Goal: Task Accomplishment & Management: Use online tool/utility

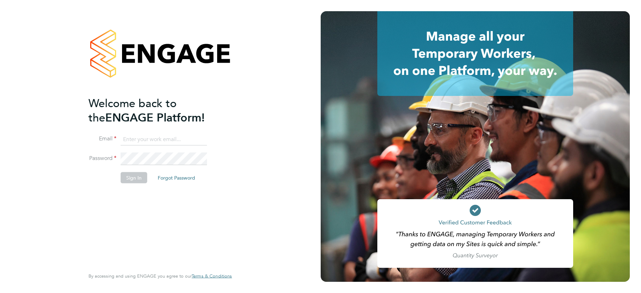
click at [145, 138] on input at bounding box center [164, 139] width 86 height 13
type input "support@engagelabs.io"
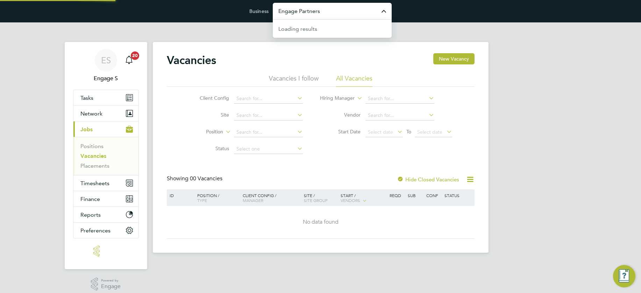
click at [306, 12] on input "Engage Partners" at bounding box center [332, 11] width 119 height 16
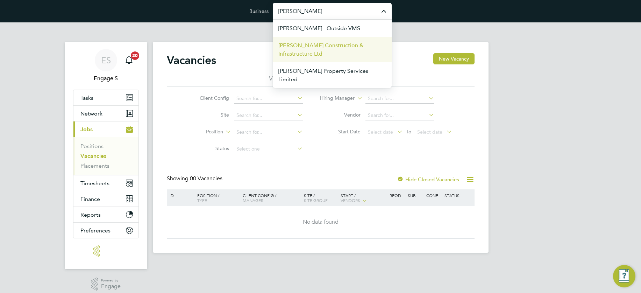
click at [303, 49] on span "[PERSON_NAME] Construction & Infrastructure Ltd" at bounding box center [332, 49] width 108 height 17
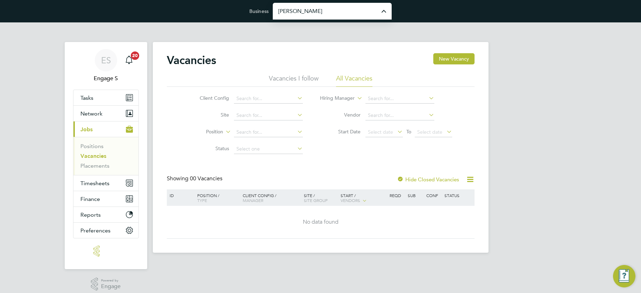
type input "[PERSON_NAME] Construction & Infrastructure Ltd"
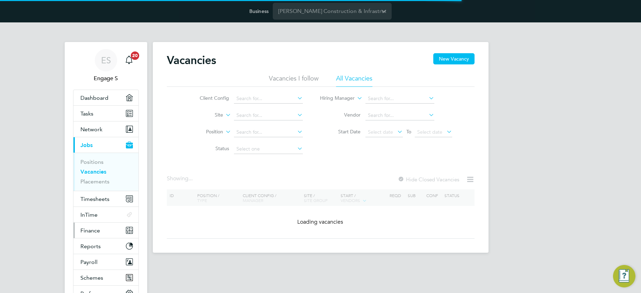
click at [94, 229] on span "Finance" at bounding box center [90, 230] width 20 height 7
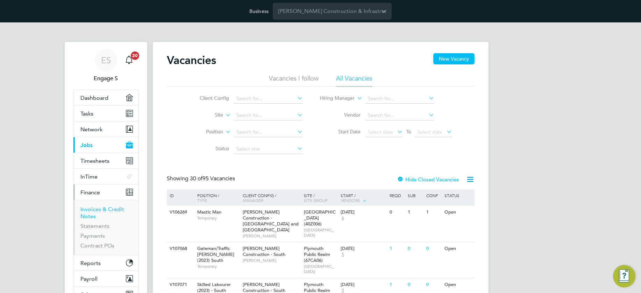
click at [92, 210] on link "Invoices & Credit Notes" at bounding box center [102, 213] width 44 height 14
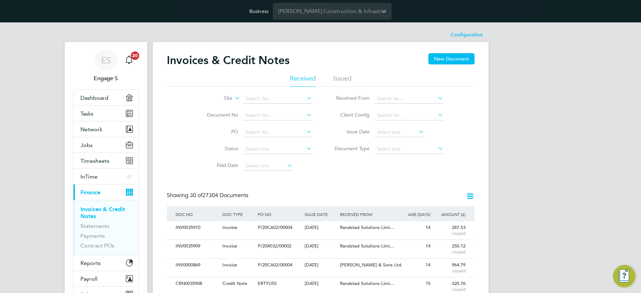
click at [305, 98] on icon at bounding box center [305, 98] width 0 height 10
click at [281, 117] on li "55 Colmore Row (21S010)" at bounding box center [308, 117] width 130 height 9
type input "55 Colmore Row (21S010)"
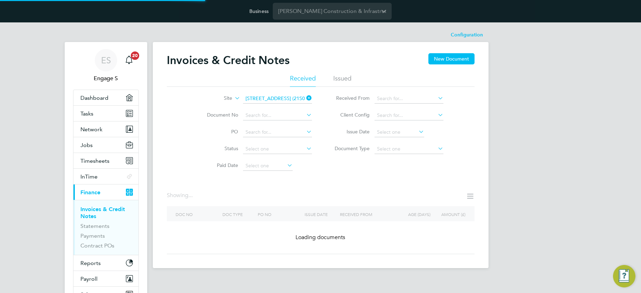
click at [305, 114] on icon at bounding box center [305, 115] width 0 height 10
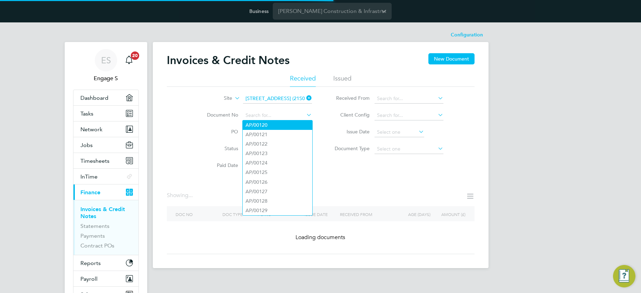
click at [276, 125] on li "AP/00120" at bounding box center [278, 124] width 70 height 9
type input "AP/00120"
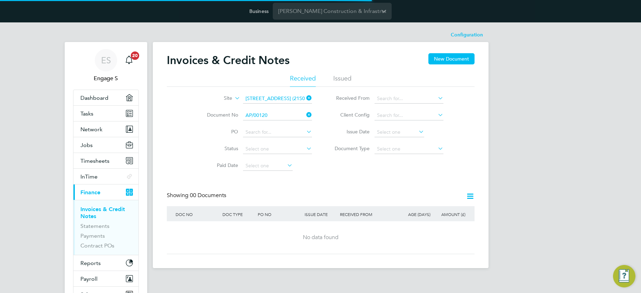
click at [305, 130] on icon at bounding box center [305, 132] width 0 height 10
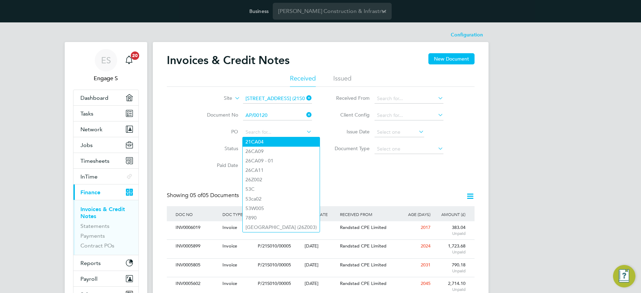
click at [258, 145] on li "21CA04" at bounding box center [281, 141] width 77 height 9
type input "21CA04"
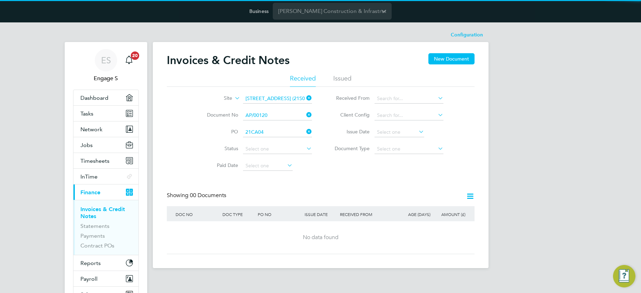
click at [305, 149] on icon at bounding box center [305, 148] width 0 height 10
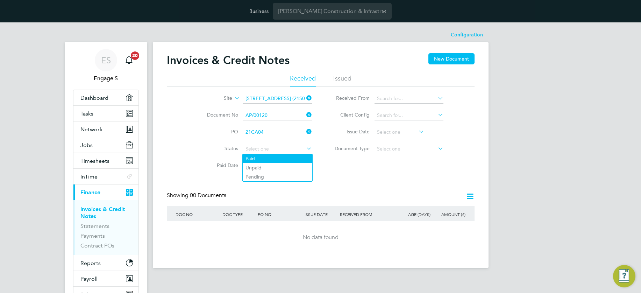
click at [267, 156] on li "Paid" at bounding box center [278, 158] width 70 height 9
type input "Paid"
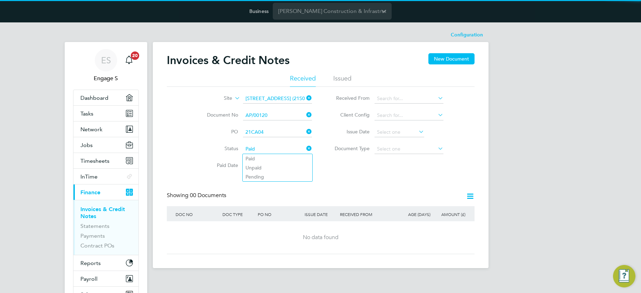
click at [329, 161] on div "Site 55 Colmore Row (21S010) Document No AP/00120 PO 21CA04 Status Paid Paid Da…" at bounding box center [321, 130] width 308 height 87
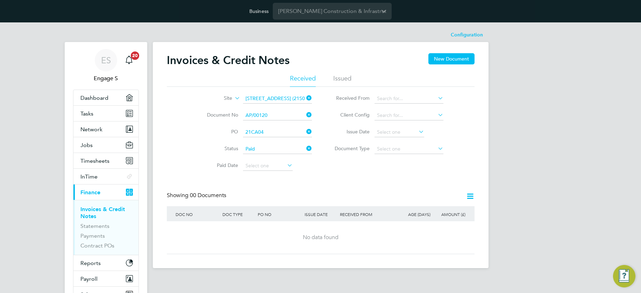
click at [286, 165] on icon at bounding box center [286, 165] width 0 height 10
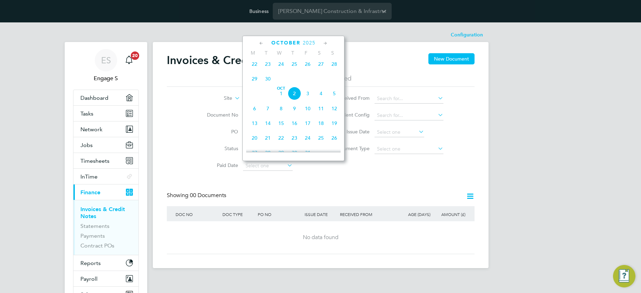
click at [281, 66] on span "24" at bounding box center [281, 63] width 13 height 13
type input "24 Sep 2025"
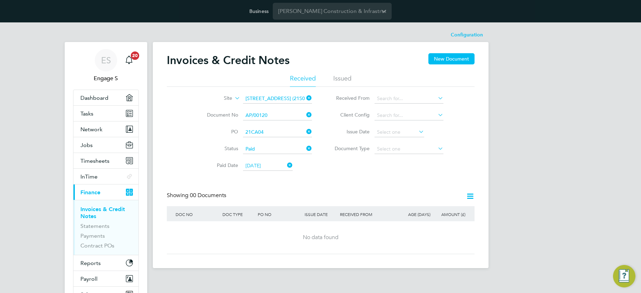
click at [437, 97] on icon at bounding box center [437, 98] width 0 height 10
click at [425, 106] on li "Atmos Recruitment Ltd" at bounding box center [431, 108] width 114 height 9
type input "Atmos Recruitment Ltd"
click at [437, 115] on icon at bounding box center [437, 115] width 0 height 10
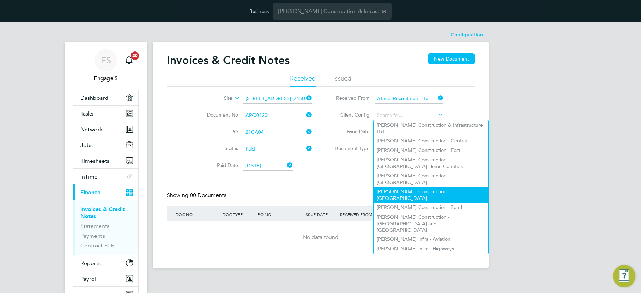
click at [398, 187] on li "Morgan Sindall Construction - Scotland" at bounding box center [431, 195] width 114 height 16
type input "Morgan Sindall Construction - Scotland"
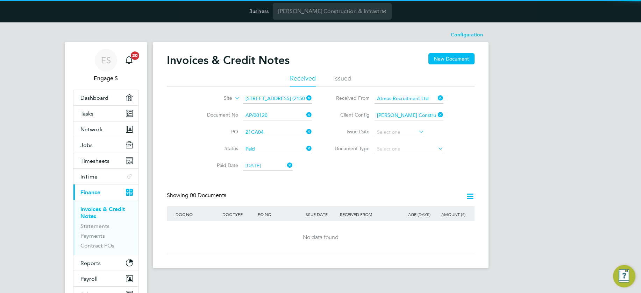
click at [417, 131] on icon at bounding box center [417, 132] width 0 height 10
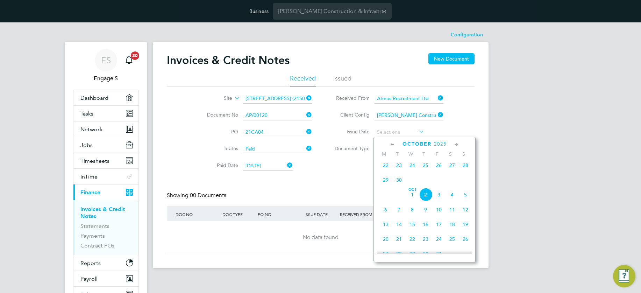
click at [413, 228] on span "15" at bounding box center [412, 224] width 13 height 13
type input "15 Oct 2025"
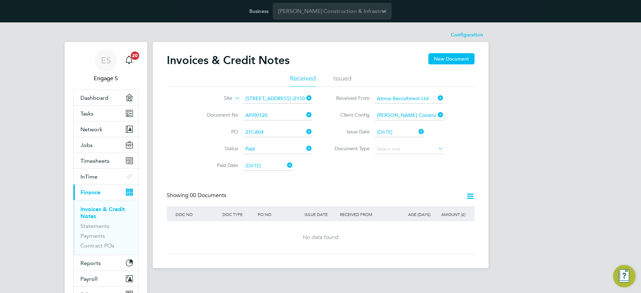
click at [437, 147] on icon at bounding box center [437, 148] width 0 height 10
click at [422, 157] on li "Invoices" at bounding box center [409, 158] width 70 height 9
type input "Invoices"
click at [472, 196] on icon at bounding box center [470, 196] width 9 height 9
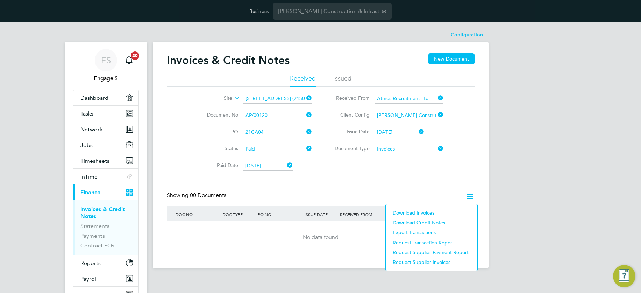
click at [432, 212] on li "Download invoices" at bounding box center [431, 213] width 85 height 10
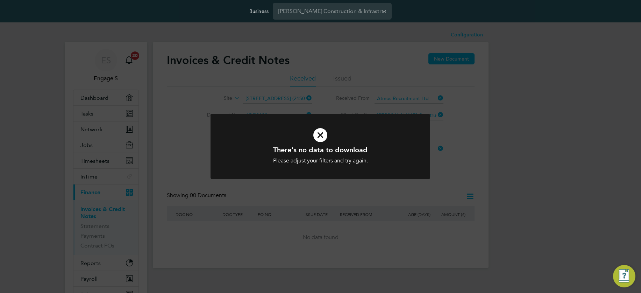
click at [322, 133] on icon at bounding box center [320, 134] width 182 height 27
